Goal: Transaction & Acquisition: Purchase product/service

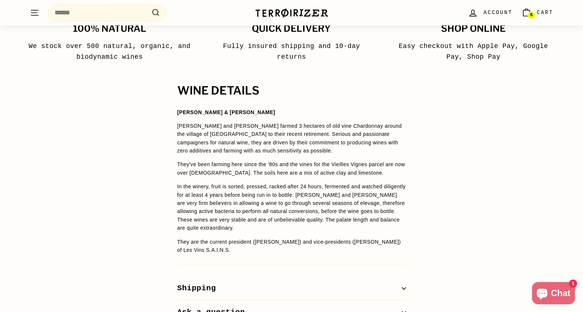
scroll to position [416, 0]
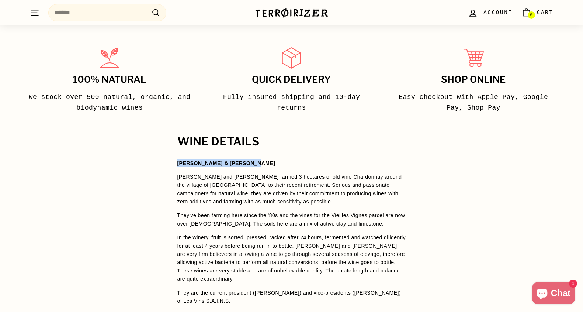
drag, startPoint x: 177, startPoint y: 164, endPoint x: 256, endPoint y: 163, distance: 79.7
click at [256, 163] on div "WINE DETAILS Catherine & Gilles Vergé Catherine and Gilles farmed 3 hectares of…" at bounding box center [292, 255] width 258 height 240
copy strong "[PERSON_NAME] & [PERSON_NAME]"
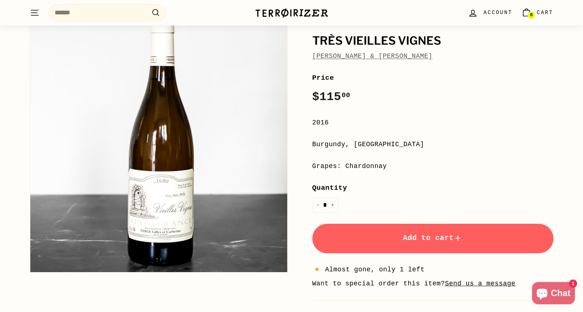
scroll to position [0, 0]
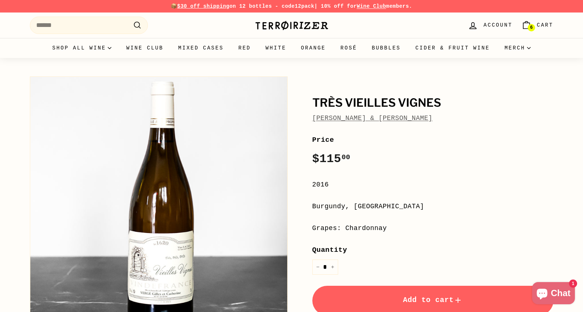
click at [541, 27] on span "Cart" at bounding box center [545, 25] width 17 height 8
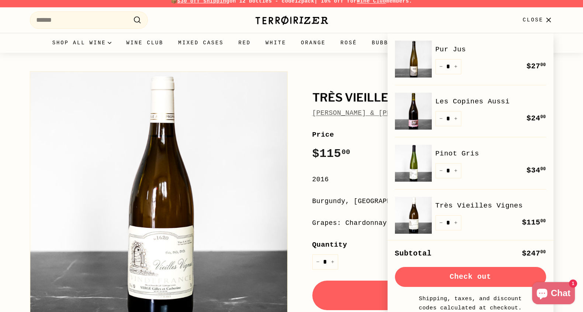
click at [417, 112] on img at bounding box center [413, 111] width 37 height 37
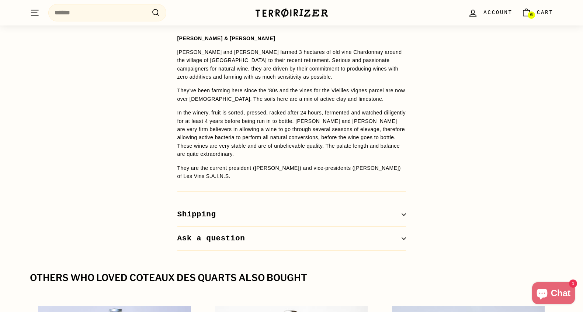
scroll to position [542, 0]
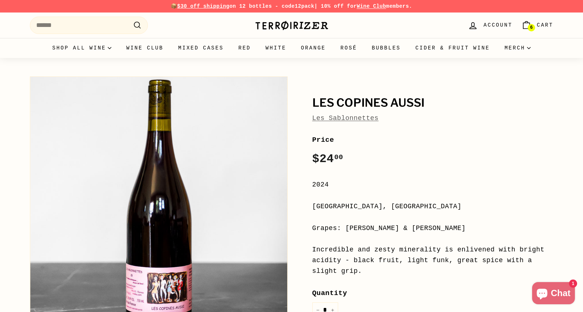
click at [416, 113] on div "Les Sablonnettes" at bounding box center [432, 118] width 241 height 11
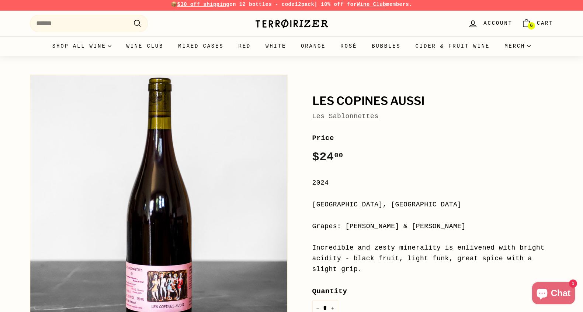
click at [550, 20] on span "Cart" at bounding box center [545, 23] width 17 height 8
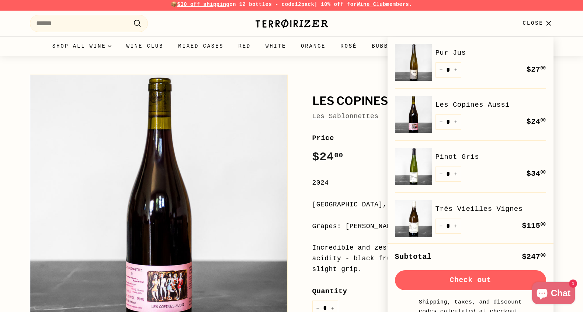
click at [464, 54] on link "Pur Jus" at bounding box center [491, 52] width 111 height 11
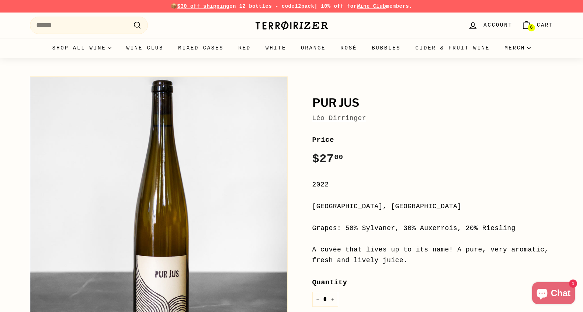
click at [538, 25] on span "Cart" at bounding box center [545, 25] width 17 height 8
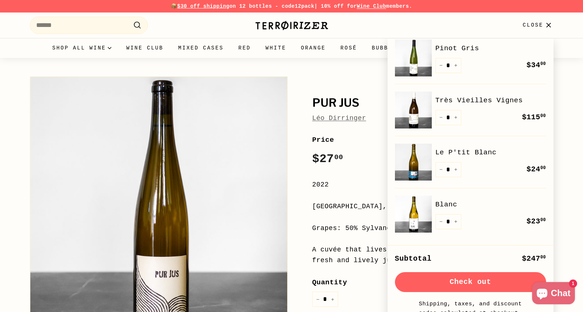
scroll to position [111, 0]
click at [408, 103] on img at bounding box center [413, 109] width 37 height 37
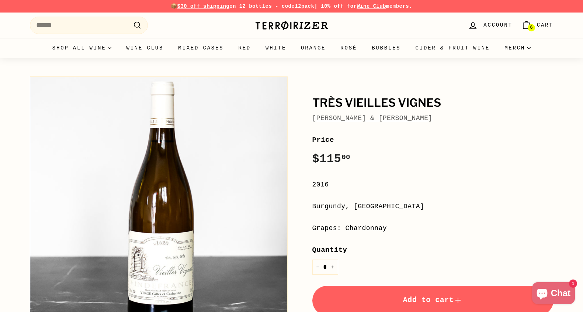
click at [420, 163] on div "Price Regular price $115 00 $115.00 /" at bounding box center [432, 151] width 241 height 34
